Goal: Information Seeking & Learning: Find specific fact

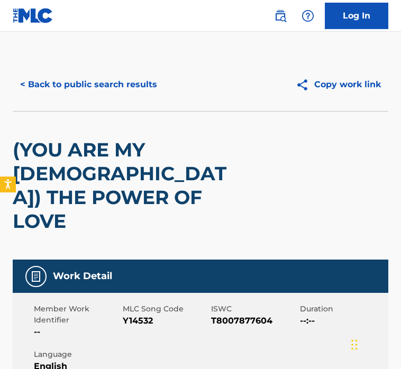
click at [98, 102] on div "< Back to public search results Copy work link" at bounding box center [200, 84] width 375 height 53
click at [98, 74] on button "< Back to public search results" at bounding box center [89, 84] width 152 height 26
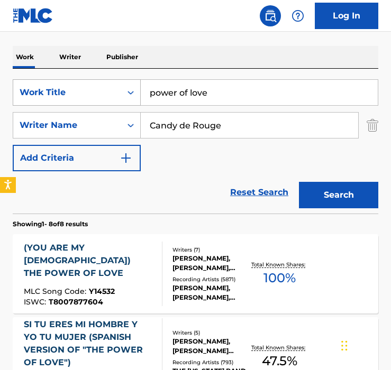
drag, startPoint x: 206, startPoint y: 96, endPoint x: 27, endPoint y: 100, distance: 178.8
click at [27, 100] on div "SearchWithCriteriaa5d10b9b-26b4-44af-b810-c73a0993da3b Work Title power of love" at bounding box center [195, 92] width 365 height 26
paste input "The Power of Love - Radio Edit"
drag, startPoint x: 205, startPoint y: 93, endPoint x: 7, endPoint y: 93, distance: 197.2
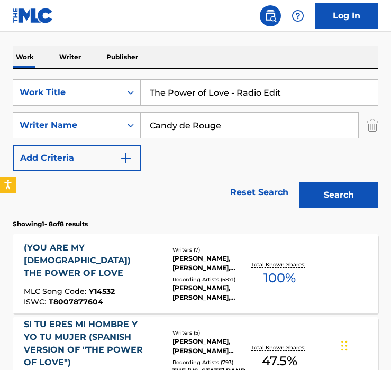
type input "The Power of Love - Radio Edit"
click at [299, 182] on button "Search" at bounding box center [338, 195] width 79 height 26
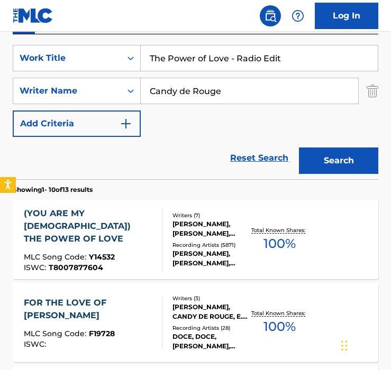
scroll to position [202, 0]
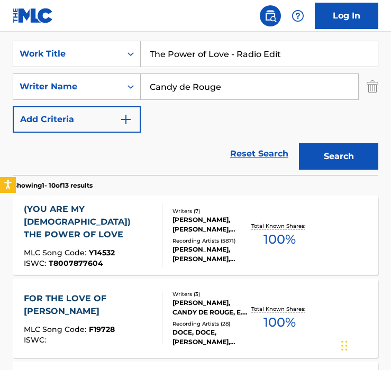
click at [176, 242] on div "Recording Artists ( 5871 )" at bounding box center [210, 241] width 77 height 8
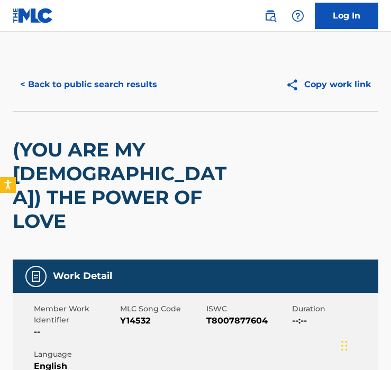
click at [89, 66] on div "< Back to public search results Copy work link" at bounding box center [195, 84] width 365 height 53
drag, startPoint x: 89, startPoint y: 85, endPoint x: 89, endPoint y: 79, distance: 6.3
click at [89, 79] on button "< Back to public search results" at bounding box center [89, 84] width 152 height 26
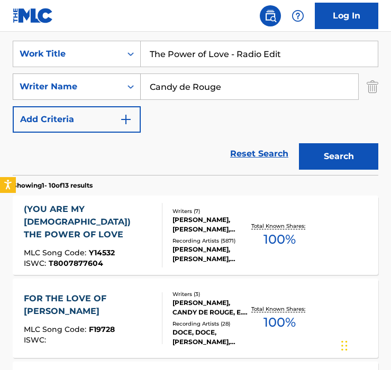
drag, startPoint x: 234, startPoint y: 84, endPoint x: 99, endPoint y: 95, distance: 135.3
click at [99, 95] on div "SearchWithCriteria9123d79f-c118-4cd1-b7f3-d4fefd2ccc90 Writer Name Candy de Rou…" at bounding box center [195, 86] width 365 height 26
paste input "Violaine Corradi"
drag, startPoint x: 324, startPoint y: 88, endPoint x: 62, endPoint y: 53, distance: 264.0
click at [62, 53] on div "SearchWithCriteriaa5d10b9b-26b4-44af-b810-c73a0993da3b Work Title The Power of …" at bounding box center [195, 87] width 365 height 92
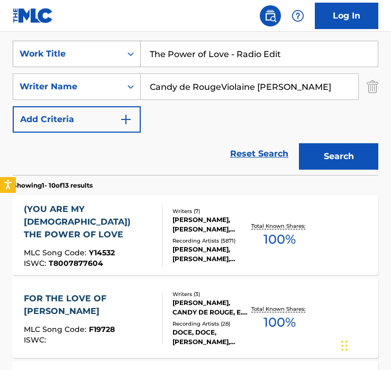
paste input "Search Form"
type input "Violaine Corradi"
drag, startPoint x: 310, startPoint y: 57, endPoint x: 51, endPoint y: 22, distance: 261.4
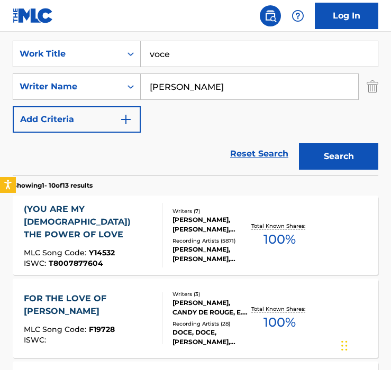
click at [299, 143] on button "Search" at bounding box center [338, 156] width 79 height 26
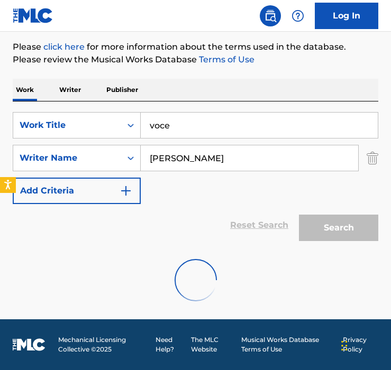
scroll to position [96, 0]
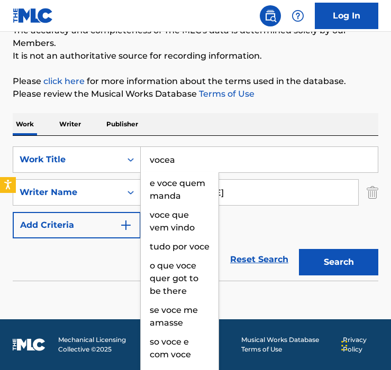
type input "vocea"
click at [299, 249] on button "Search" at bounding box center [338, 262] width 79 height 26
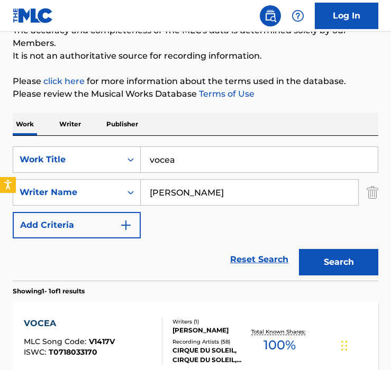
click at [165, 207] on div "SearchWithCriteriaa5d10b9b-26b4-44af-b810-c73a0993da3b Work Title vocea SearchW…" at bounding box center [195, 192] width 365 height 92
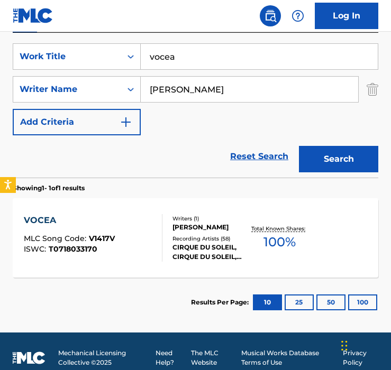
scroll to position [213, 0]
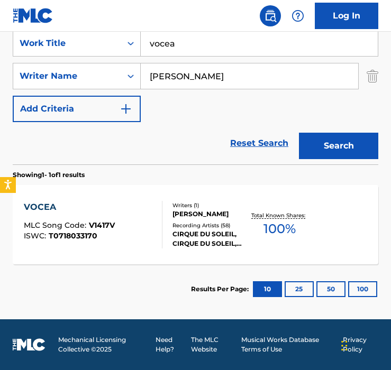
click at [165, 207] on div "Writers ( 1 ) VIOLAINE DANSEREAU CORRADI Recording Artists ( 58 ) CIRQUE DU SOL…" at bounding box center [205, 224] width 87 height 47
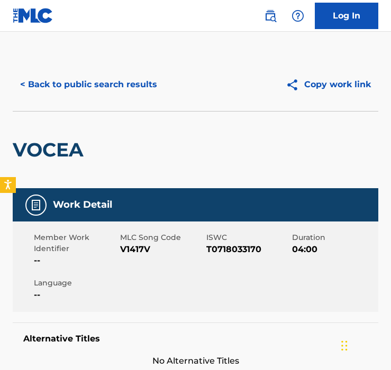
click at [123, 253] on span "V1417V" at bounding box center [162, 249] width 84 height 13
copy span "V1417V"
click at [123, 252] on span "V1417V" at bounding box center [162, 249] width 84 height 13
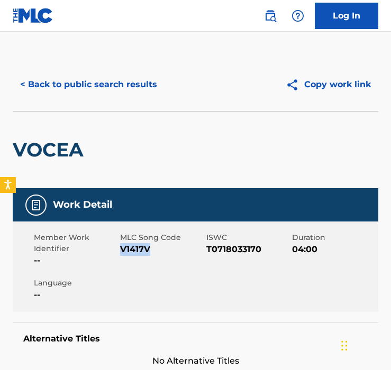
click at [123, 252] on span "V1417V" at bounding box center [162, 249] width 84 height 13
click at [70, 91] on button "< Back to public search results" at bounding box center [89, 84] width 152 height 26
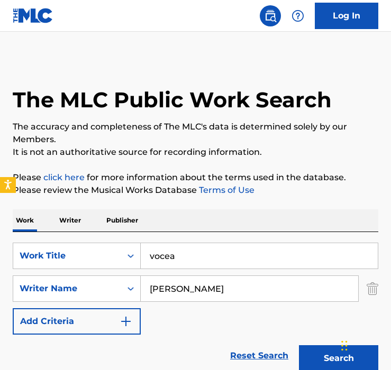
scroll to position [152, 0]
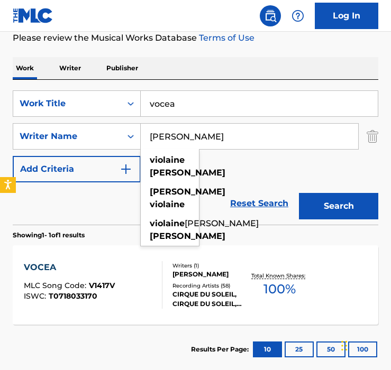
drag, startPoint x: 241, startPoint y: 124, endPoint x: 242, endPoint y: 166, distance: 42.3
click at [242, 166] on div "SearchWithCriteriaa5d10b9b-26b4-44af-b810-c73a0993da3b Work Title vocea SearchW…" at bounding box center [195, 136] width 365 height 92
paste input "Meg Washington"
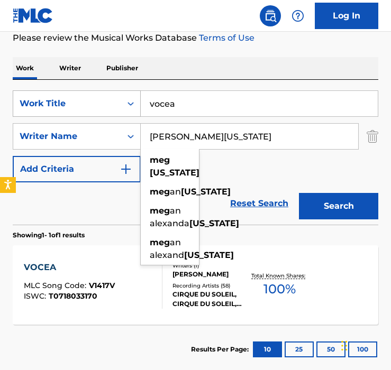
type input "Meg Washington"
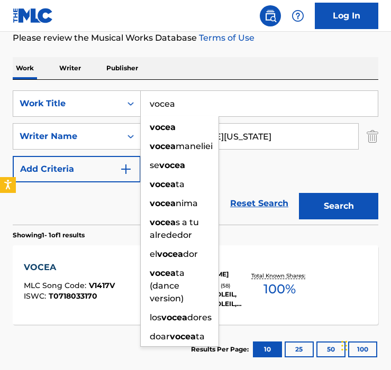
drag, startPoint x: 64, startPoint y: 103, endPoint x: -38, endPoint y: 103, distance: 102.0
click at [0, 103] on html "Accessibility Screen-Reader Guide, Feedback, and Issue Reporting | New window L…" at bounding box center [195, 33] width 391 height 370
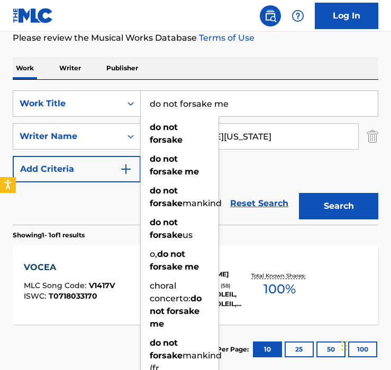
type input "do not forsake me"
click at [299, 193] on button "Search" at bounding box center [338, 206] width 79 height 26
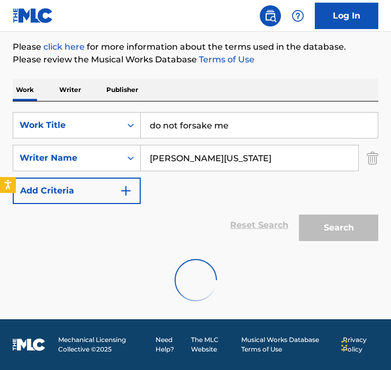
scroll to position [96, 0]
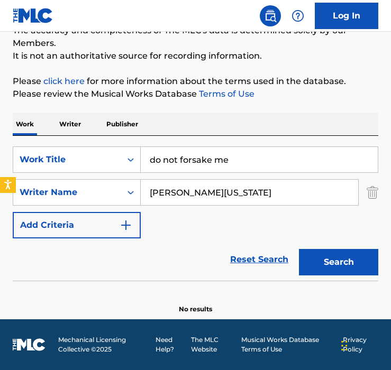
click at [161, 236] on div "SearchWithCriteriaa5d10b9b-26b4-44af-b810-c73a0993da3b Work Title do not forsak…" at bounding box center [195, 192] width 365 height 92
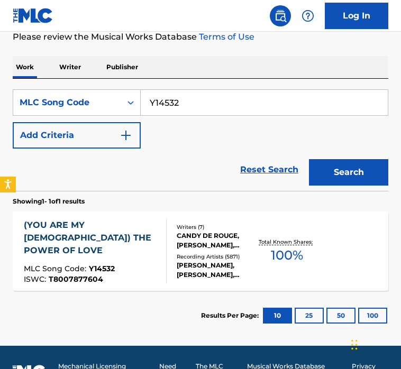
drag, startPoint x: 153, startPoint y: 94, endPoint x: 102, endPoint y: 88, distance: 51.6
click at [102, 88] on div "SearchWithCriteria35ce5a55-c3e1-4a7c-a1d8-5d0c93e7d7b6 MLC Song Code Y14532 Add…" at bounding box center [200, 135] width 375 height 112
paste input "H47040"
drag, startPoint x: 274, startPoint y: 109, endPoint x: 288, endPoint y: 76, distance: 36.5
click at [274, 109] on input "H47040Y14532" at bounding box center [264, 102] width 247 height 25
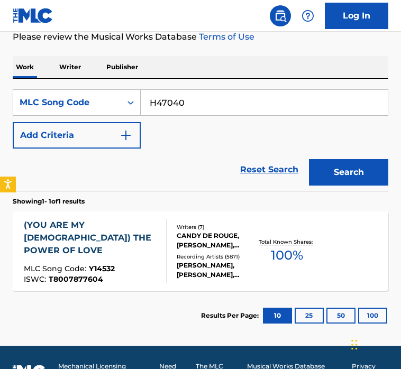
type input "H47040"
click at [309, 159] on button "Search" at bounding box center [348, 172] width 79 height 26
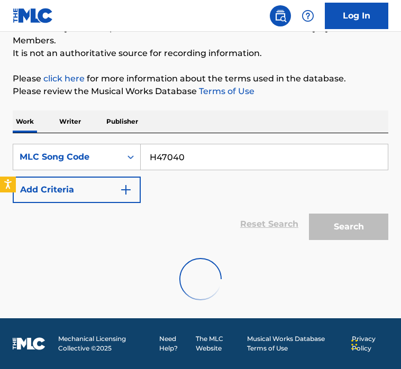
scroll to position [153, 0]
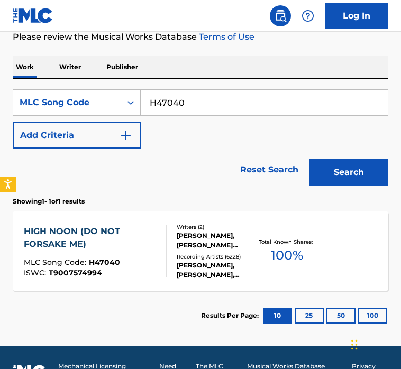
click at [195, 246] on div "[PERSON_NAME], [PERSON_NAME][US_STATE]" at bounding box center [216, 240] width 79 height 19
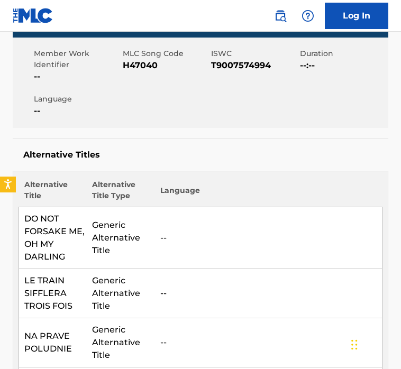
scroll to position [213, 0]
